Goal: Transaction & Acquisition: Purchase product/service

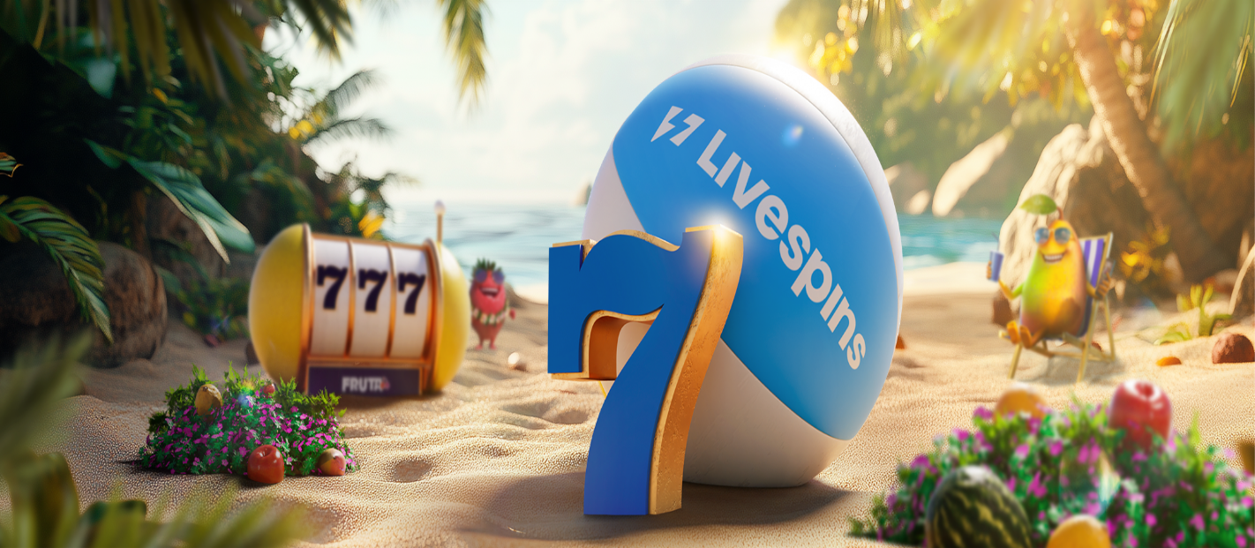
click at [99, 134] on span "Tarjoukset" at bounding box center [71, 126] width 59 height 15
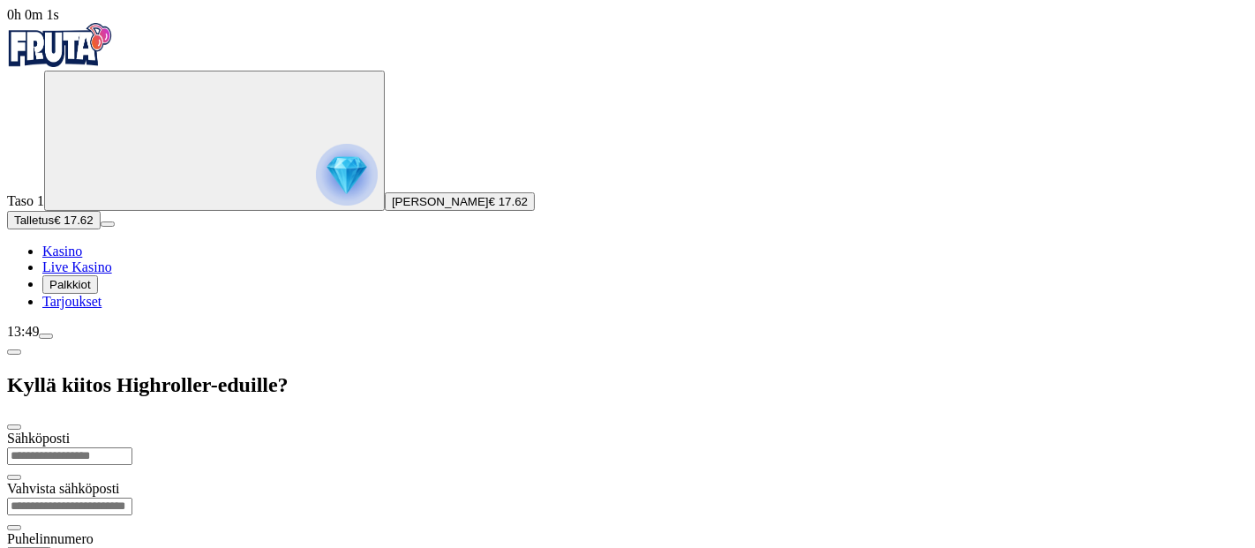
click at [91, 291] on span "Palkkiot" at bounding box center [69, 284] width 41 height 13
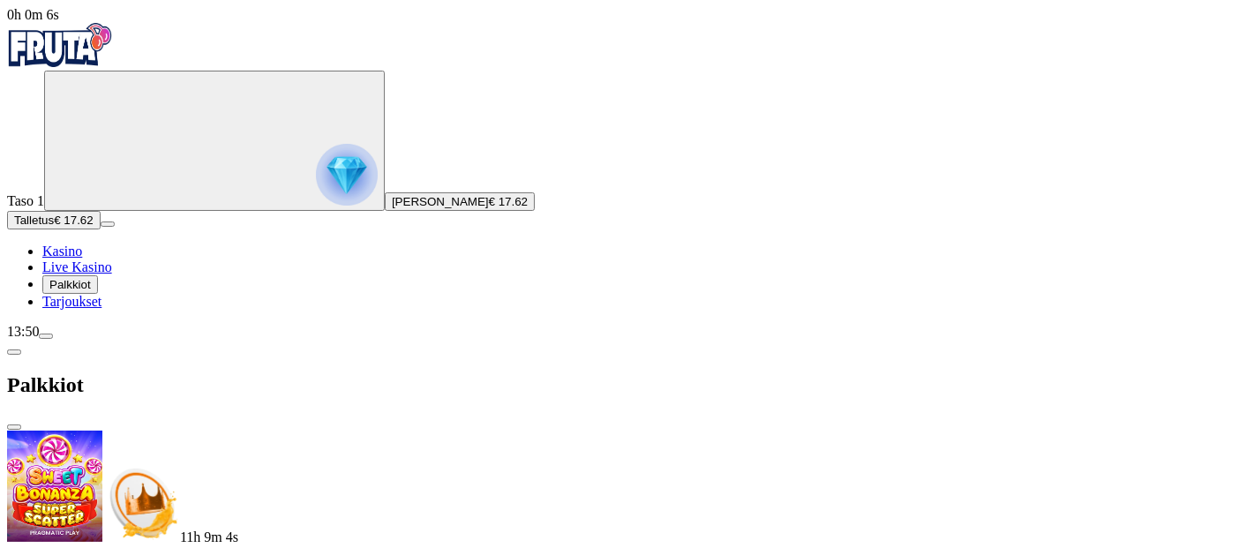
drag, startPoint x: 525, startPoint y: 77, endPoint x: 525, endPoint y: 136, distance: 59.1
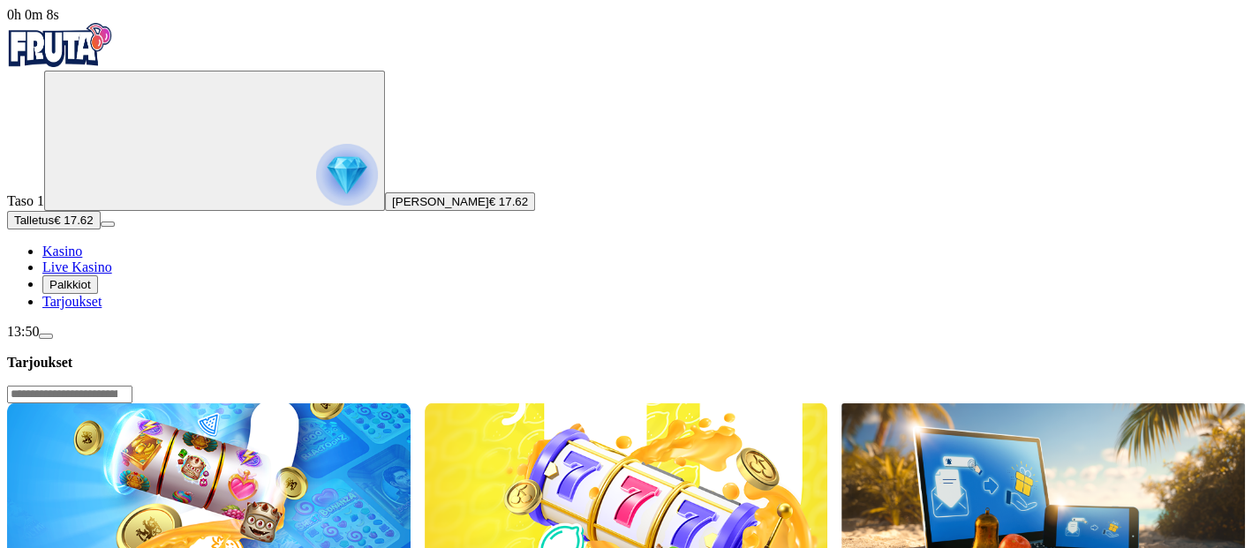
click at [76, 291] on span "Palkkiot" at bounding box center [69, 284] width 41 height 13
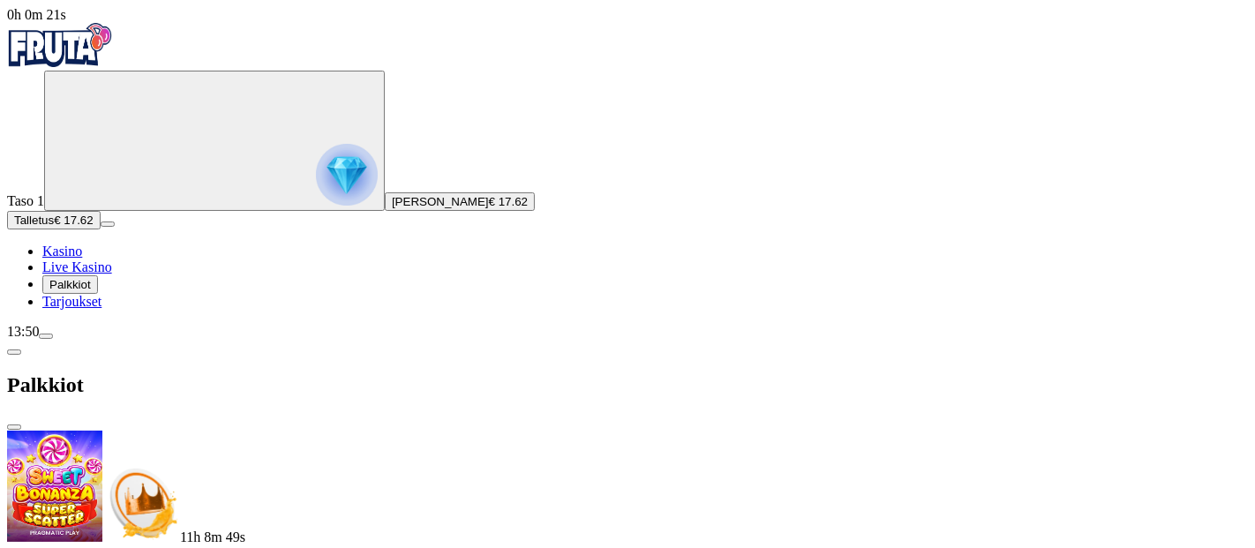
click at [14, 427] on span "close icon" at bounding box center [14, 427] width 0 height 0
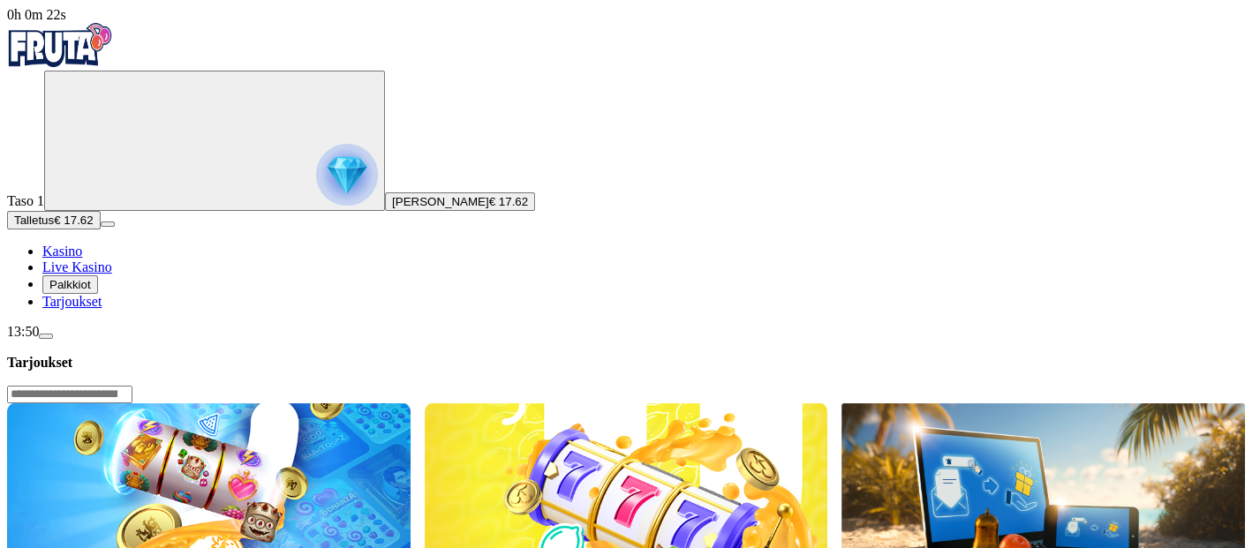
click at [132, 386] on input "Search" at bounding box center [69, 395] width 125 height 18
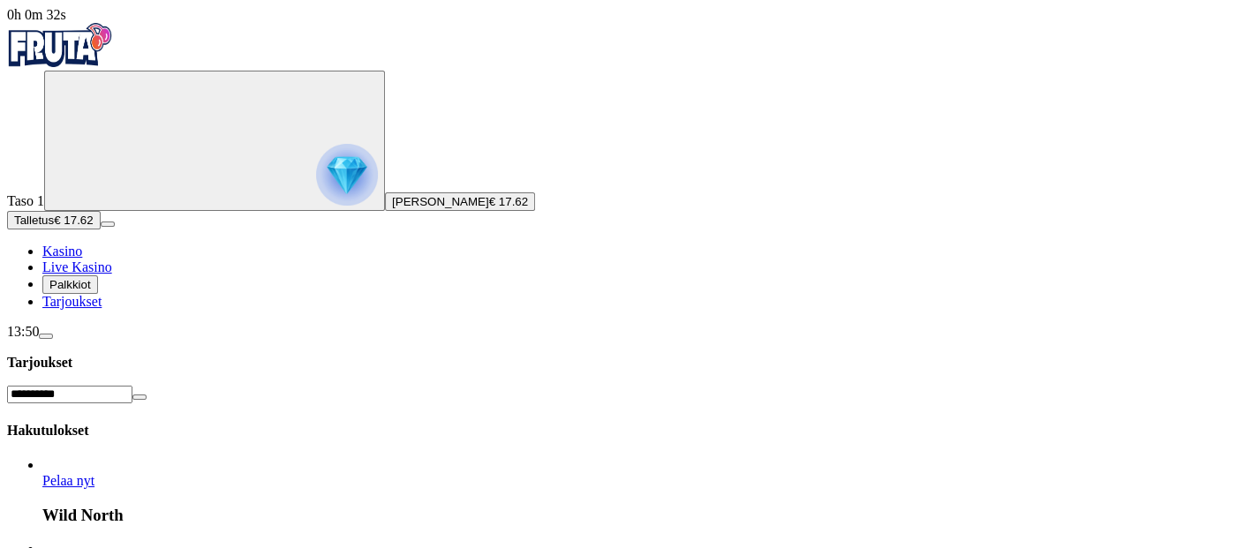
type input "**********"
click at [139, 397] on span "close icon" at bounding box center [139, 397] width 0 height 0
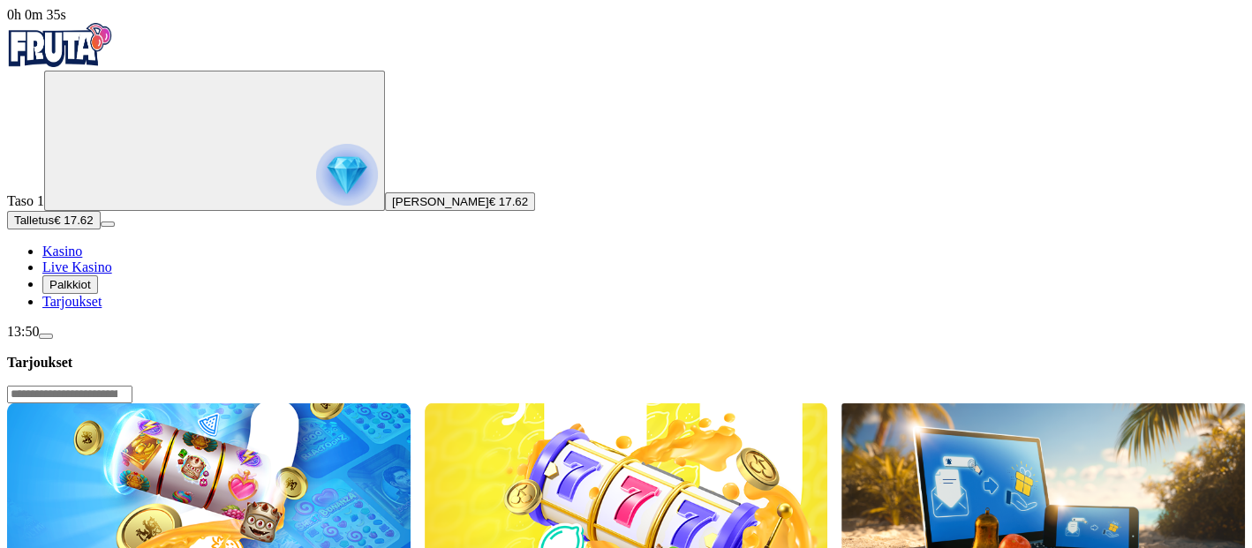
click at [82, 259] on span "Kasino" at bounding box center [62, 251] width 40 height 15
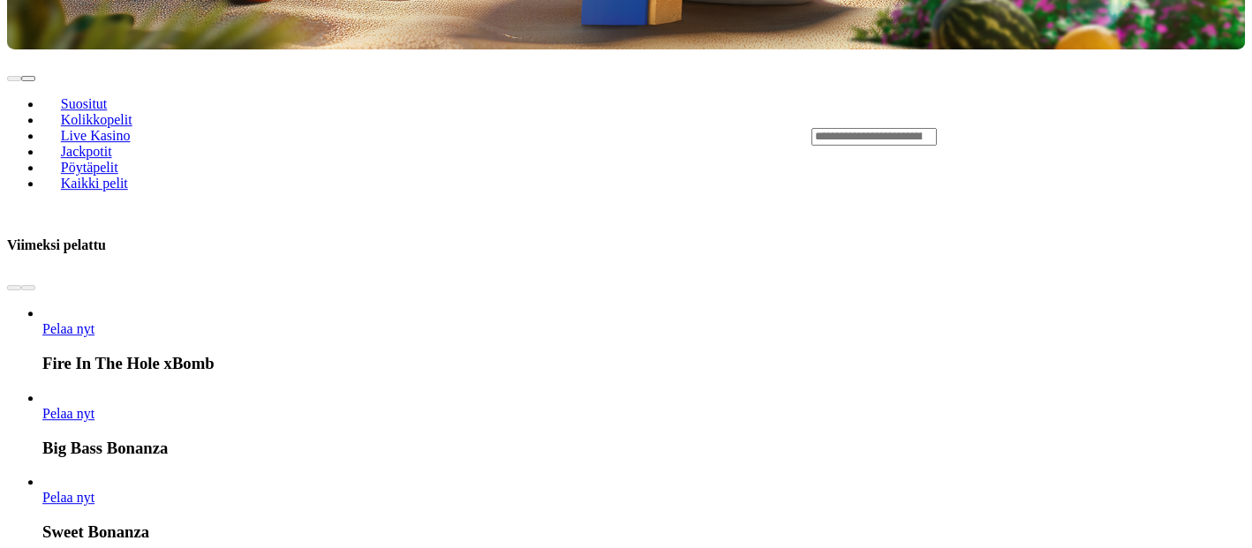
scroll to position [784, 0]
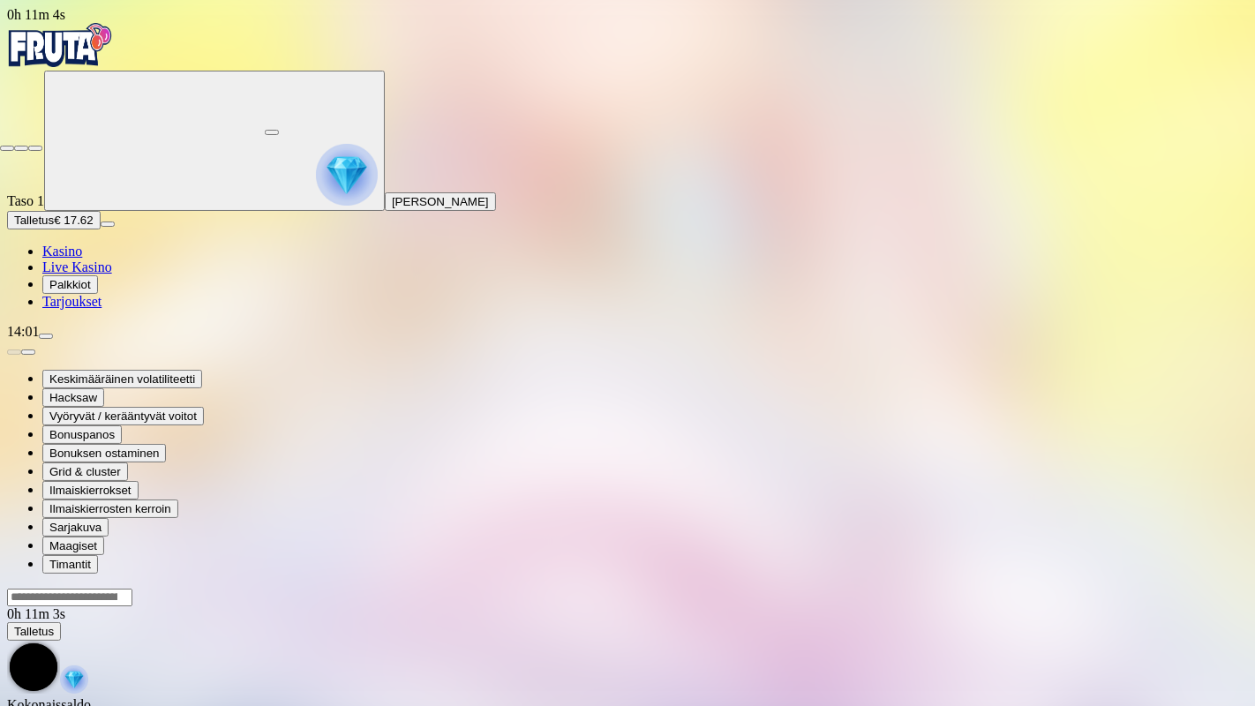
click at [7, 148] on span "close icon" at bounding box center [7, 148] width 0 height 0
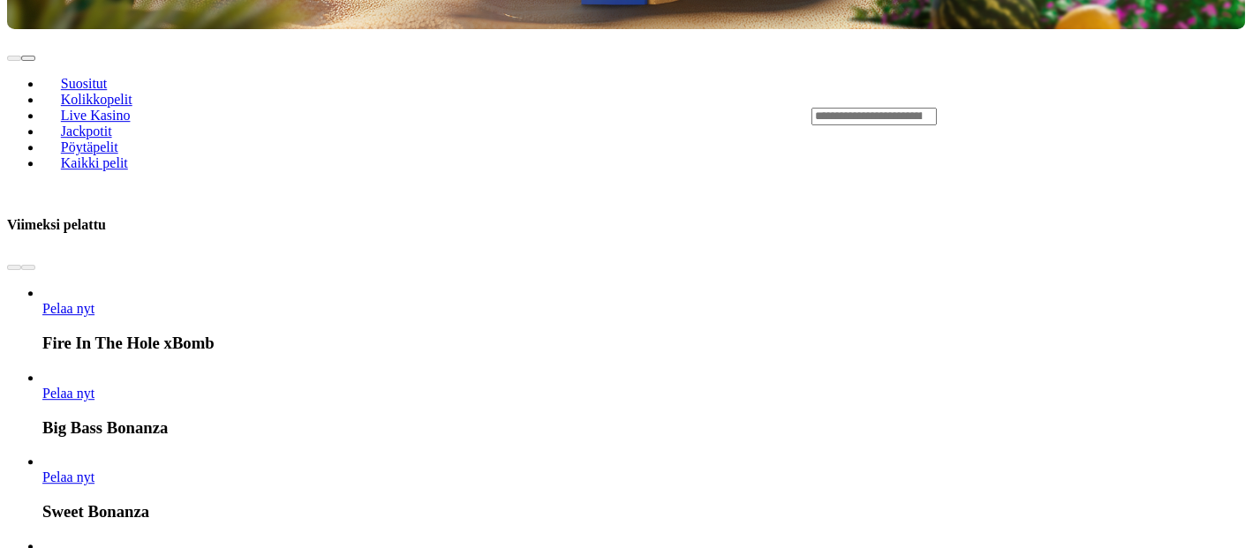
scroll to position [771, 0]
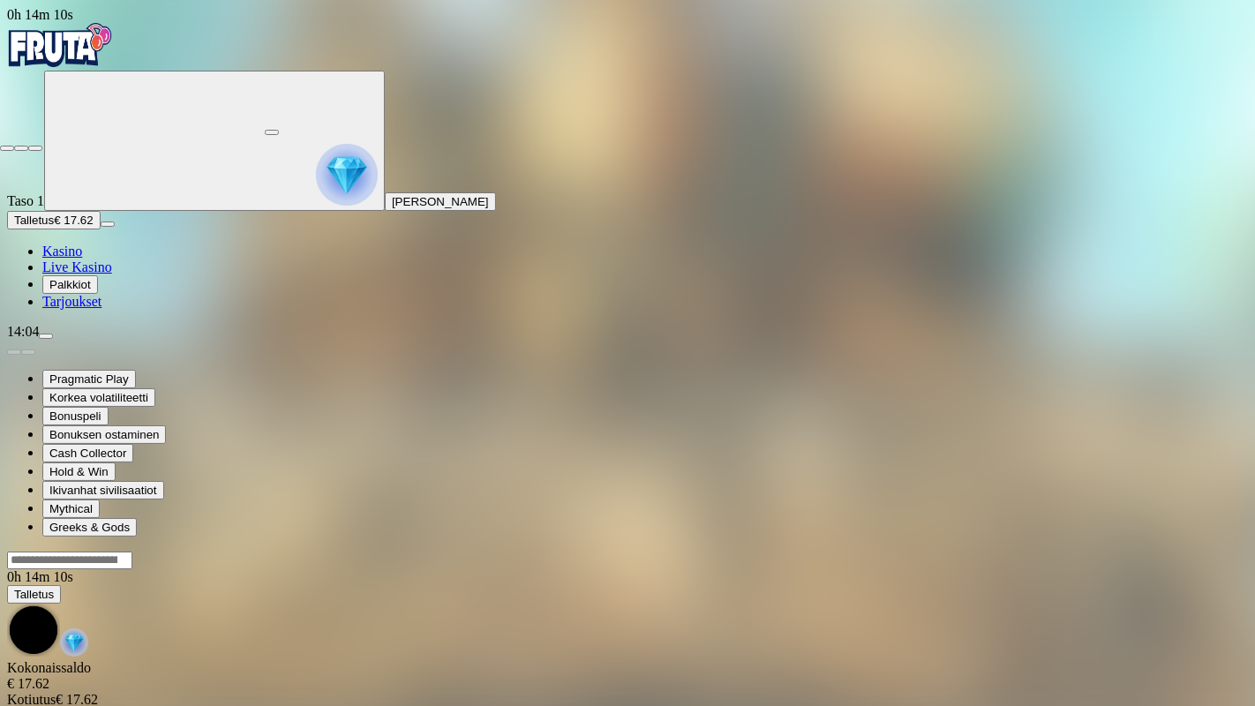
click at [7, 148] on span "close icon" at bounding box center [7, 148] width 0 height 0
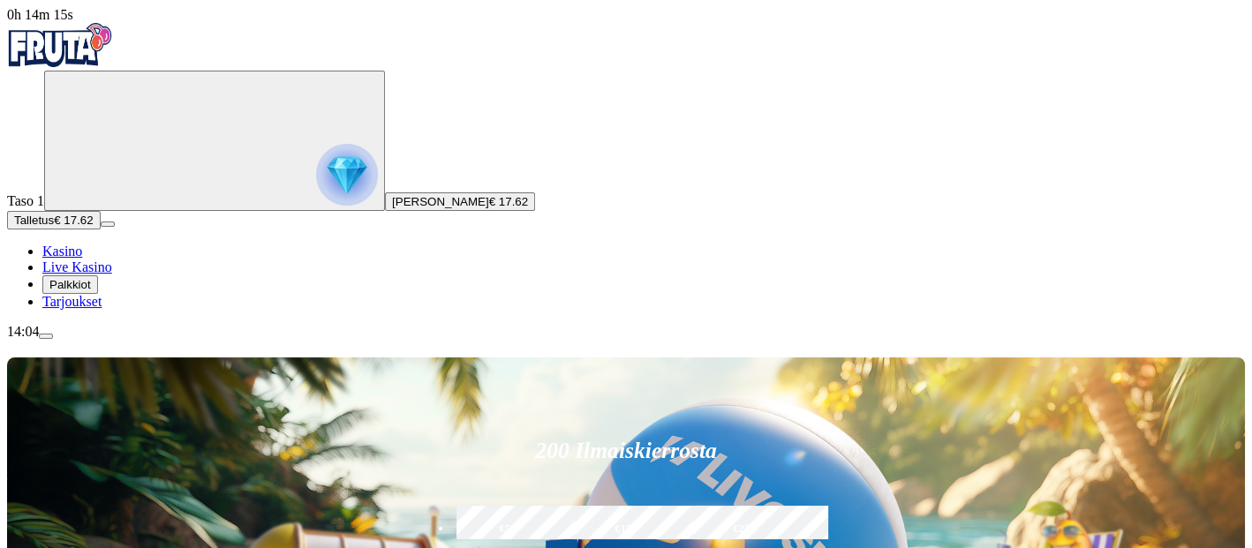
type input "**********"
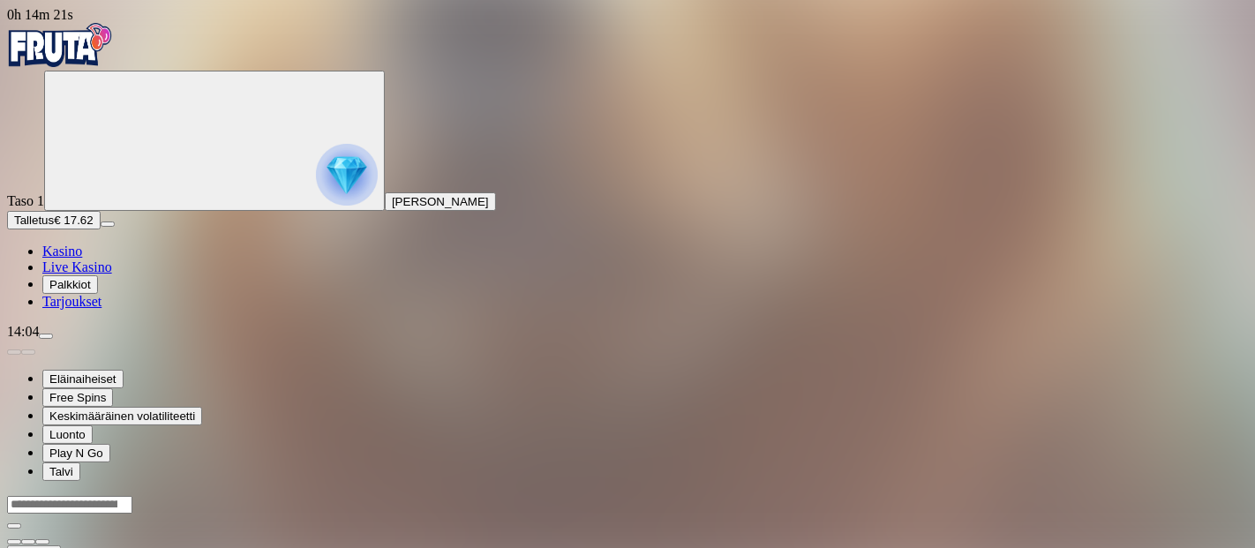
click at [924, 514] on div at bounding box center [627, 514] width 1241 height 0
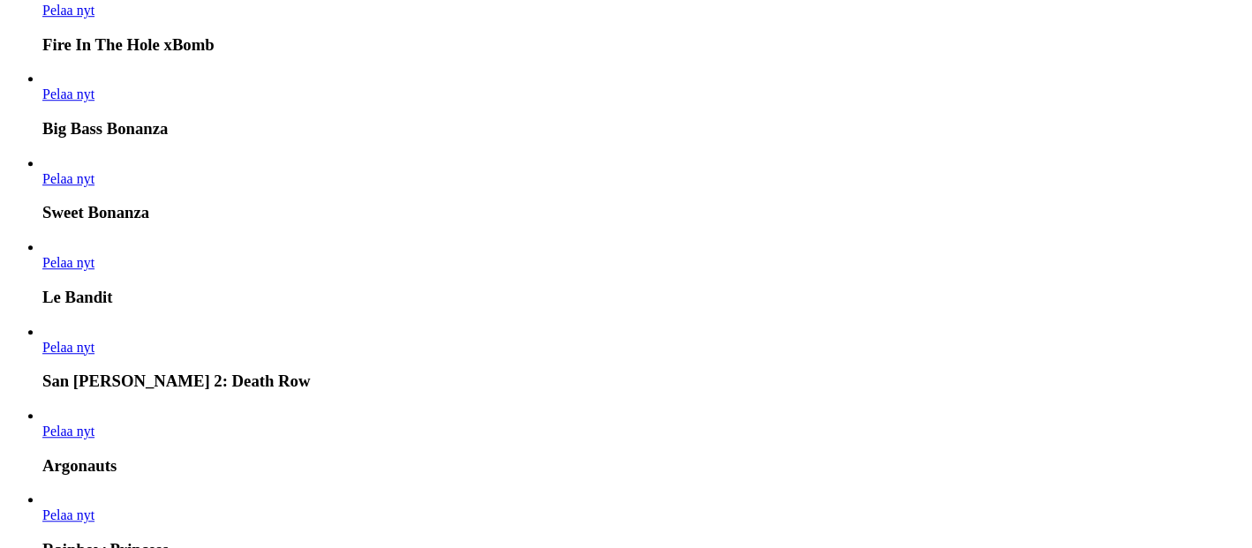
scroll to position [1177, 0]
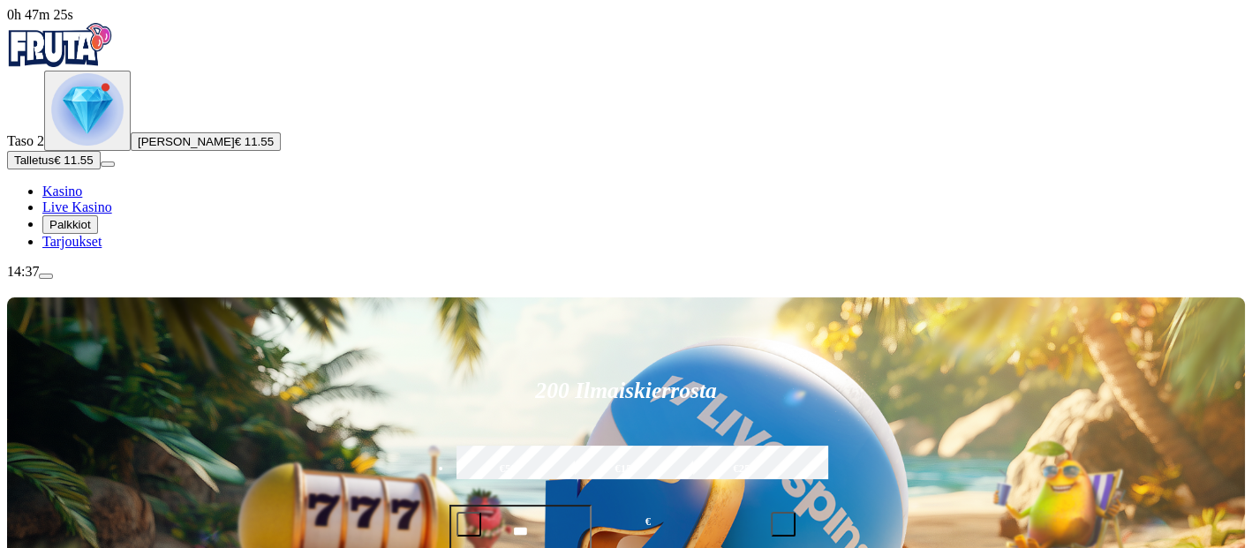
click at [102, 146] on img "Primary" at bounding box center [87, 109] width 72 height 72
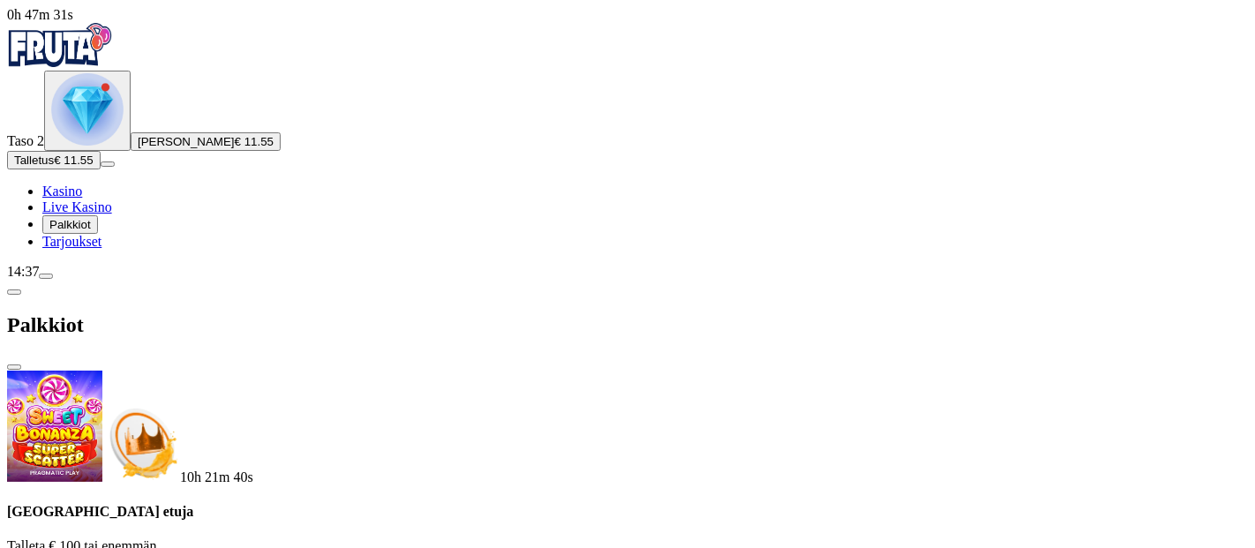
scroll to position [230, 0]
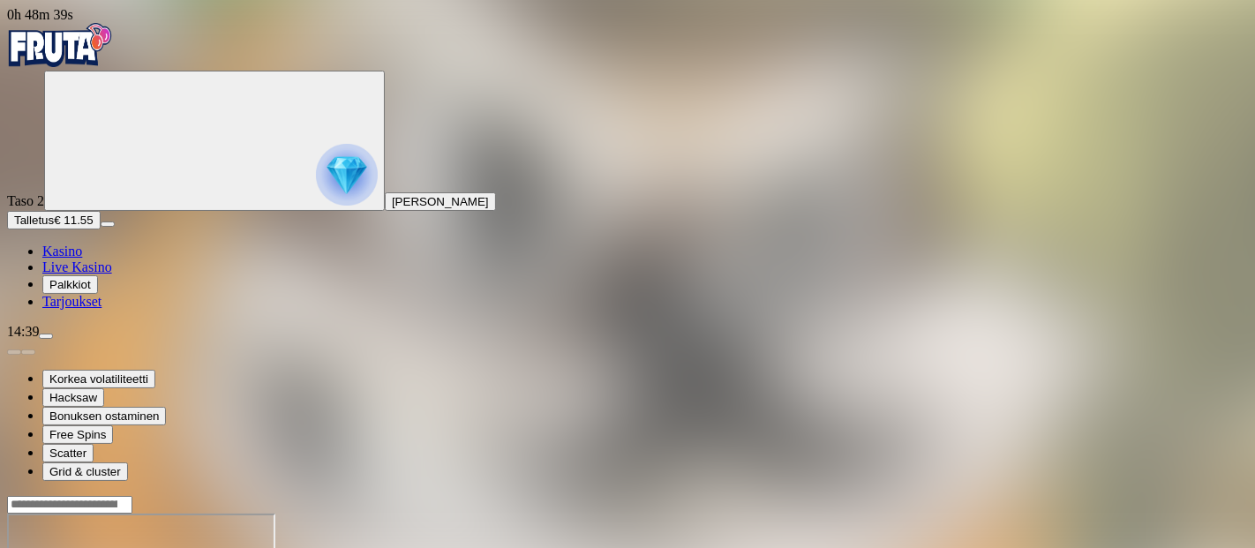
click at [181, 122] on div "Taso 2 Niklas Jonathan Silfverberg Talletus € 11.55 Kasino Live Kasino Palkkiot…" at bounding box center [627, 190] width 1241 height 239
click at [316, 191] on img "Primary" at bounding box center [347, 175] width 62 height 62
click at [175, 156] on div "Taso 2 Niklas Jonathan Silfverberg Talletus € 11.55 Kasino Live Kasino Palkkiot…" at bounding box center [627, 190] width 1241 height 239
click at [46, 336] on span "menu icon" at bounding box center [46, 336] width 0 height 0
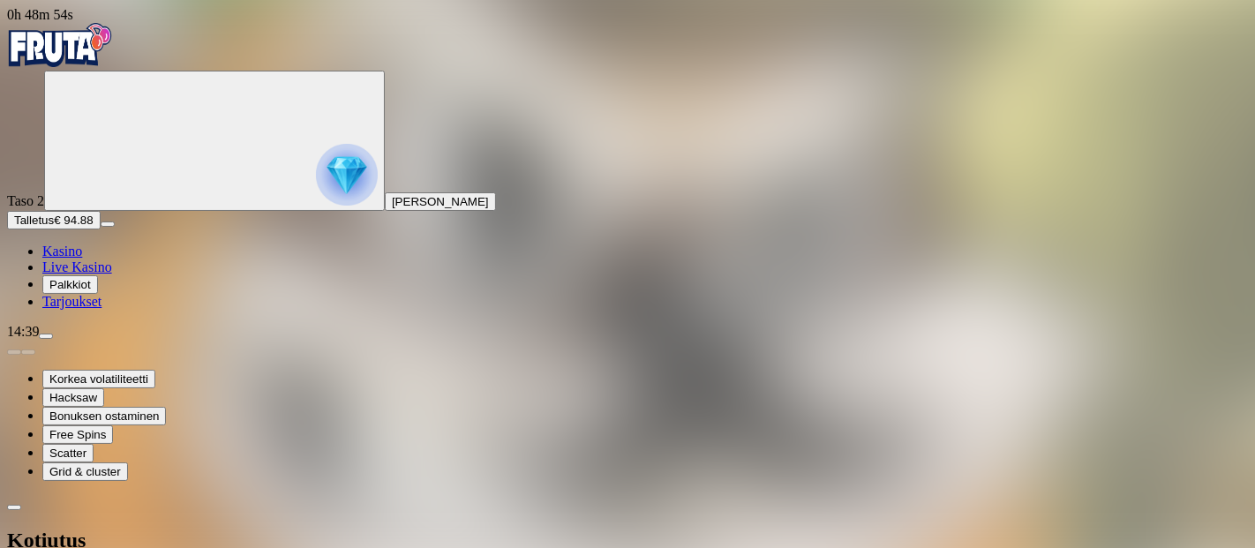
type input "**"
click at [14, 508] on span "chevron-left icon" at bounding box center [14, 508] width 0 height 0
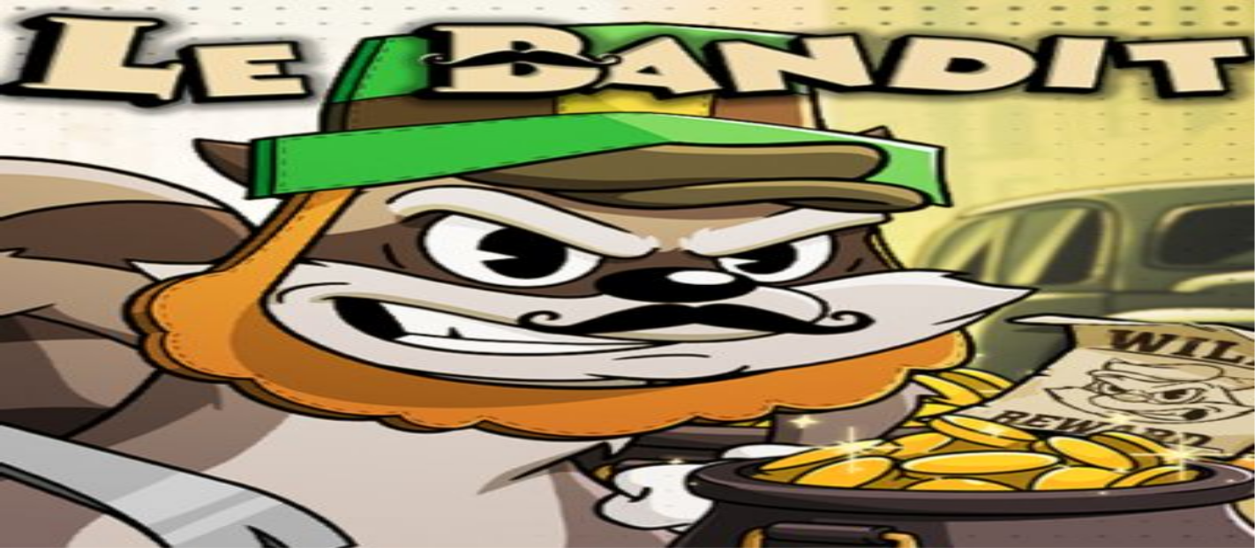
click at [14, 541] on span "close icon" at bounding box center [14, 541] width 0 height 0
click at [50, 259] on link "Kasino" at bounding box center [62, 251] width 40 height 15
